Goal: Task Accomplishment & Management: Manage account settings

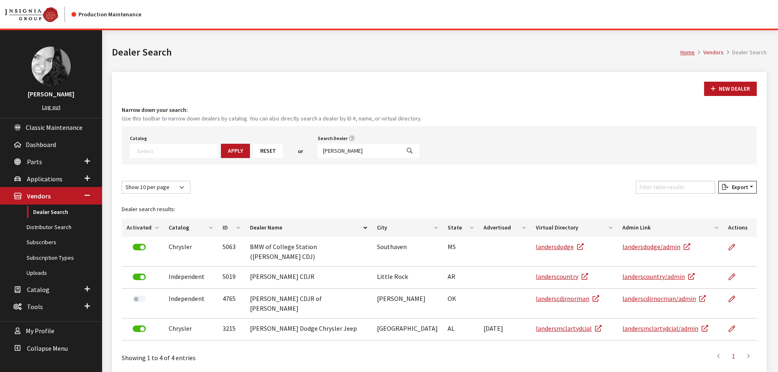
select select
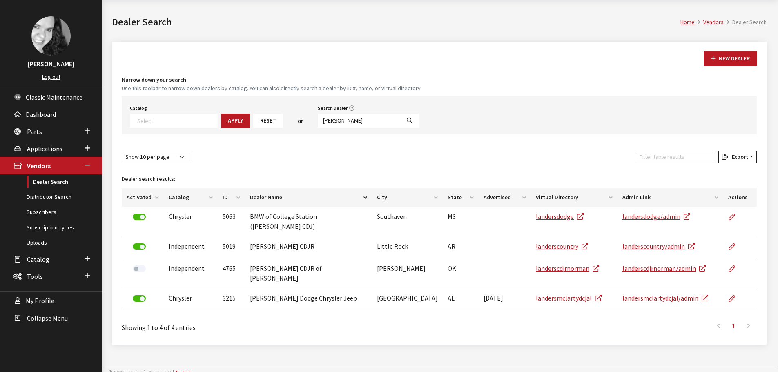
scroll to position [85, 0]
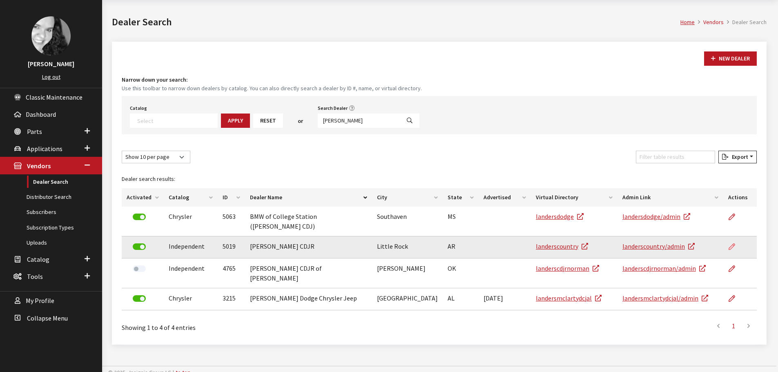
click at [729, 244] on icon at bounding box center [731, 247] width 7 height 7
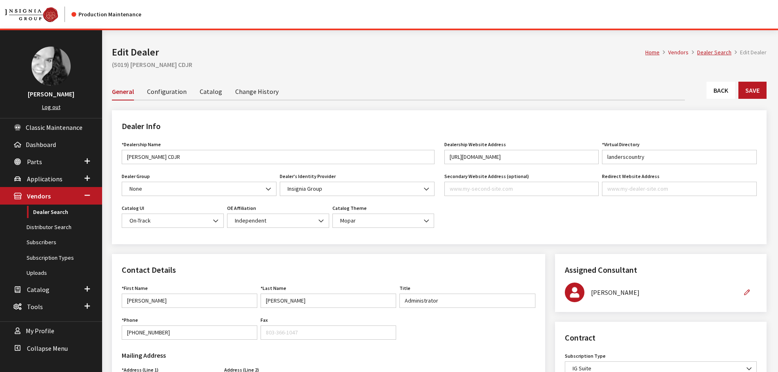
click at [720, 89] on link "Back" at bounding box center [720, 90] width 29 height 17
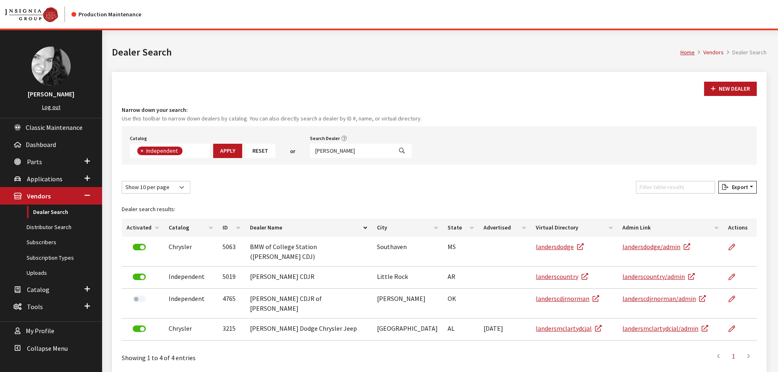
scroll to position [60, 0]
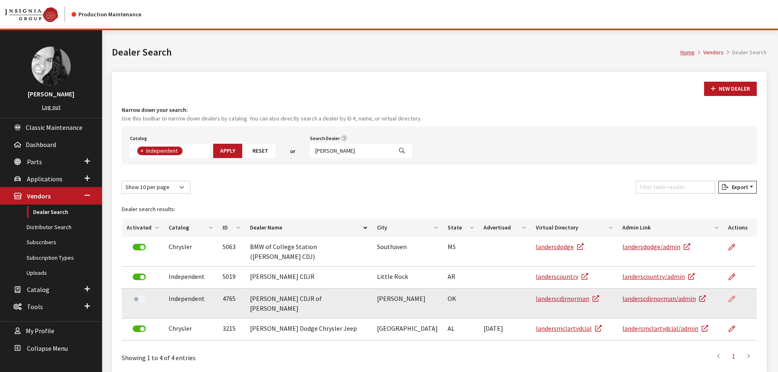
click at [733, 296] on icon at bounding box center [731, 299] width 7 height 7
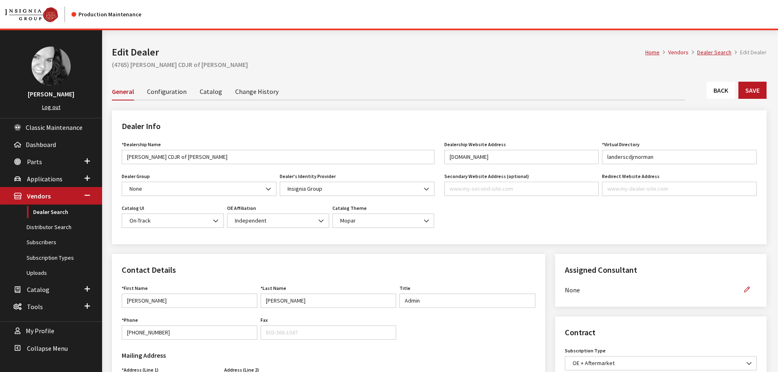
click at [716, 90] on link "Back" at bounding box center [720, 90] width 29 height 17
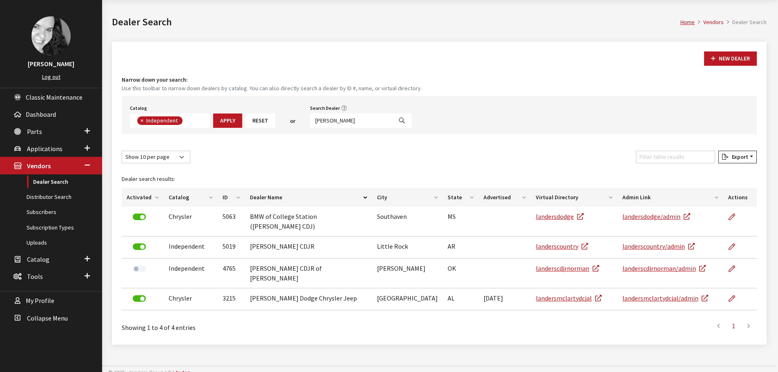
scroll to position [60, 0]
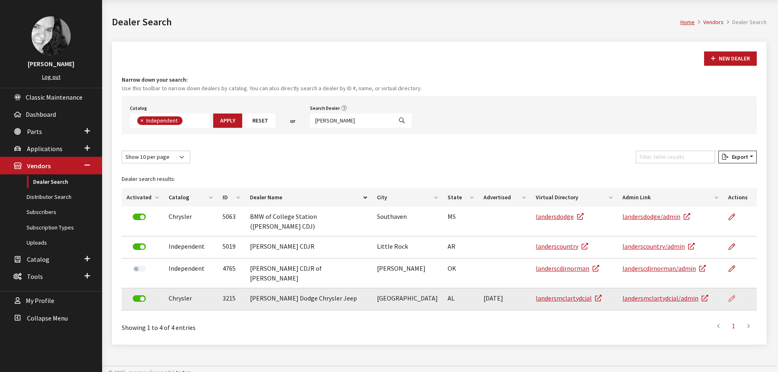
click at [733, 296] on icon at bounding box center [731, 299] width 7 height 7
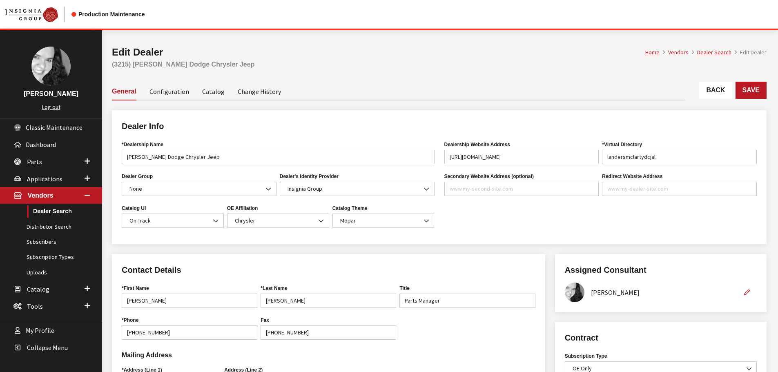
click at [729, 94] on link "Back" at bounding box center [715, 90] width 33 height 17
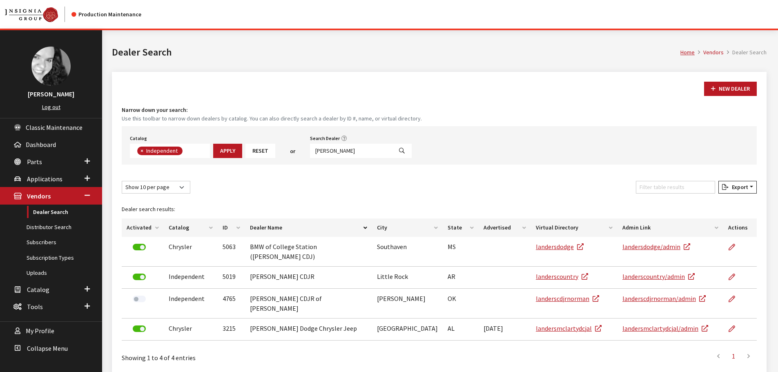
scroll to position [60, 0]
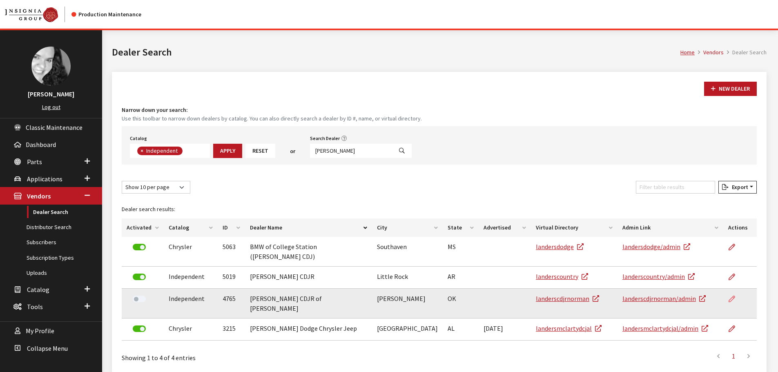
click at [730, 296] on icon at bounding box center [731, 299] width 7 height 7
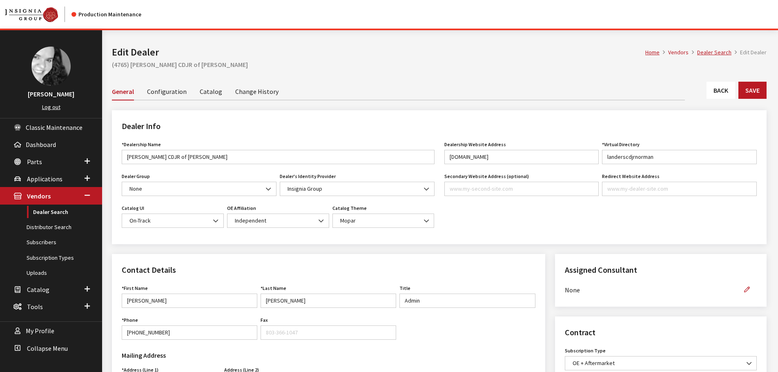
click at [724, 85] on link "Back" at bounding box center [720, 90] width 29 height 17
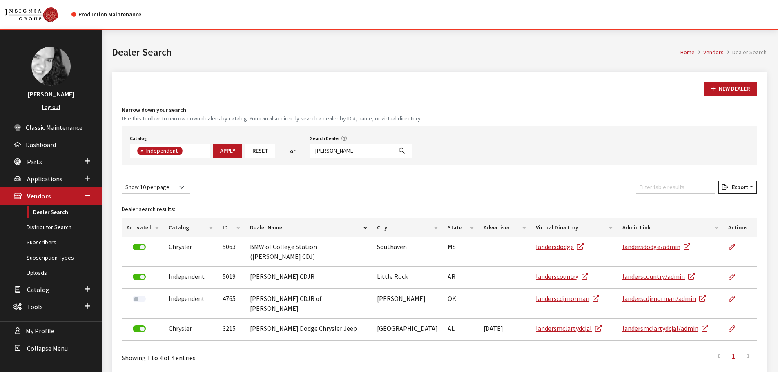
scroll to position [60, 0]
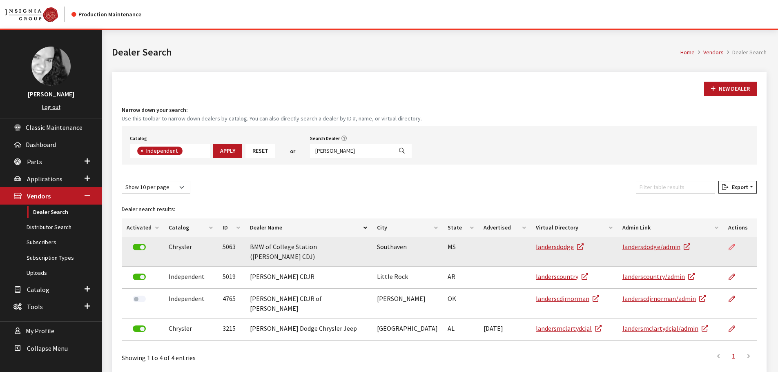
click at [732, 246] on icon at bounding box center [731, 247] width 7 height 7
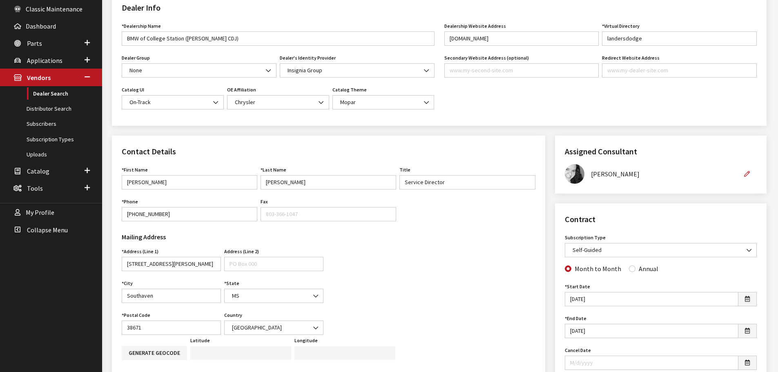
scroll to position [163, 0]
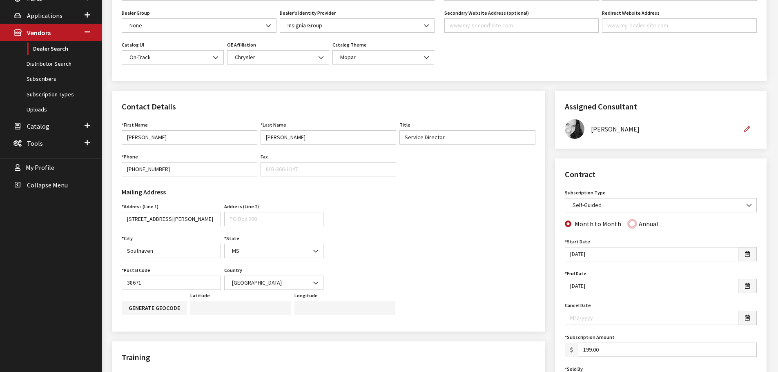
click at [629, 224] on input "Annual" at bounding box center [632, 224] width 7 height 7
radio input "true"
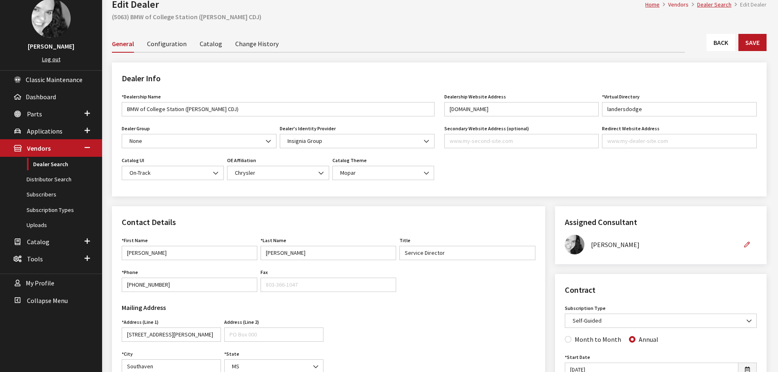
scroll to position [0, 0]
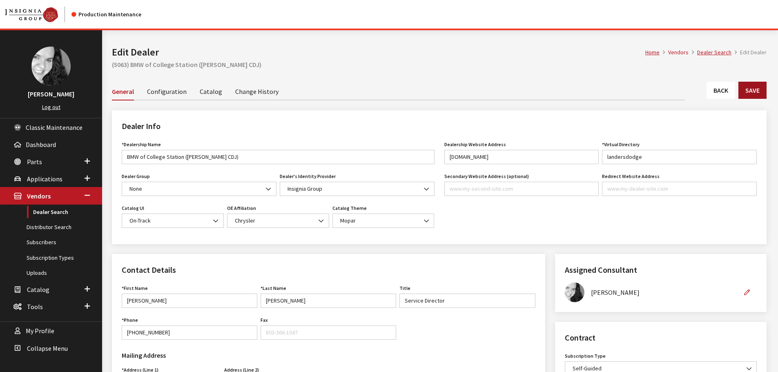
drag, startPoint x: 756, startPoint y: 102, endPoint x: 756, endPoint y: 98, distance: 4.1
click at [756, 102] on div "Back Save" at bounding box center [439, 94] width 664 height 24
click at [755, 94] on button "Save" at bounding box center [752, 90] width 28 height 17
